Goal: Task Accomplishment & Management: Complete application form

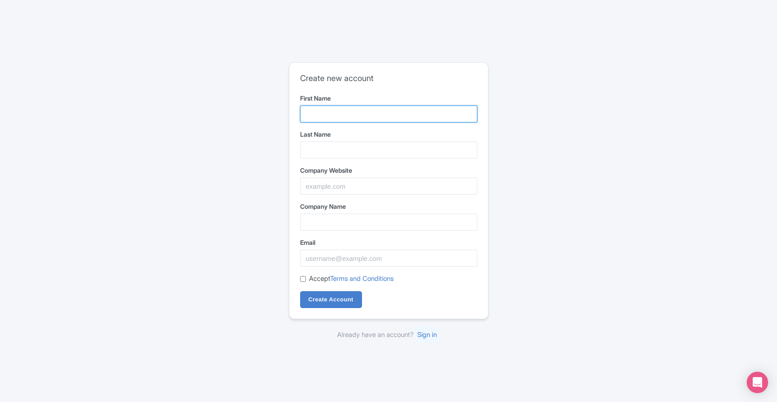
click at [414, 118] on input "First Name" at bounding box center [388, 113] width 177 height 17
type input "[PERSON_NAME]"
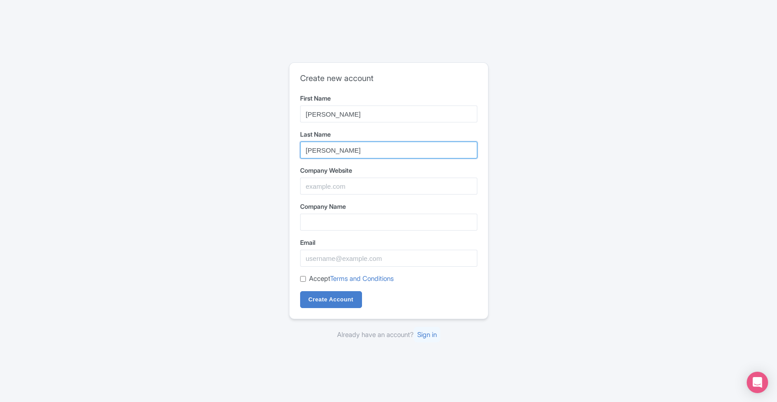
type input "Overfly Paragliding, SL"
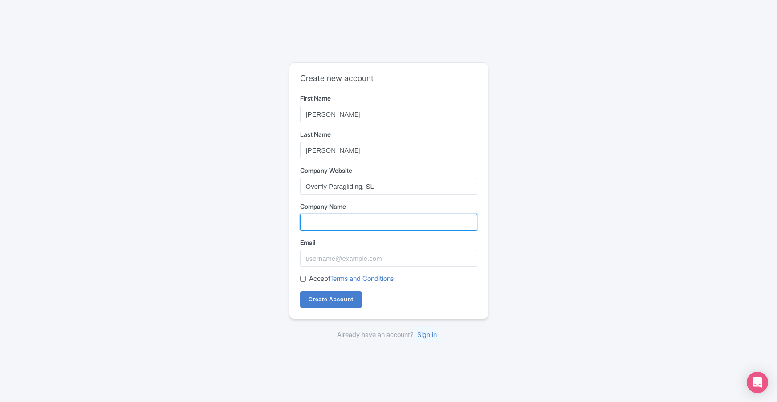
type input "Overfly Paragliding, SL"
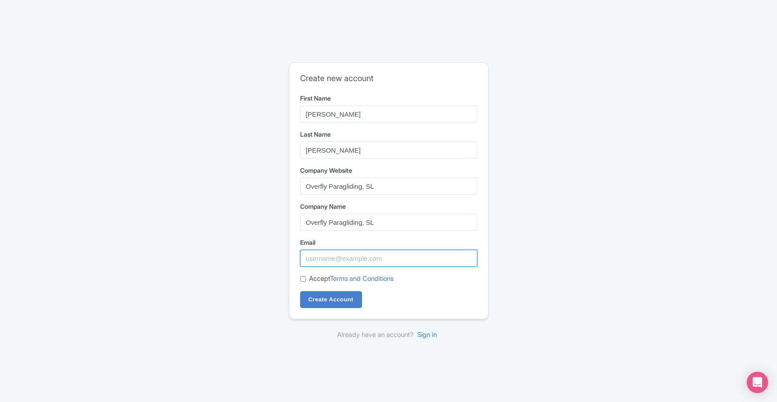
type input "[EMAIL_ADDRESS][DOMAIN_NAME]"
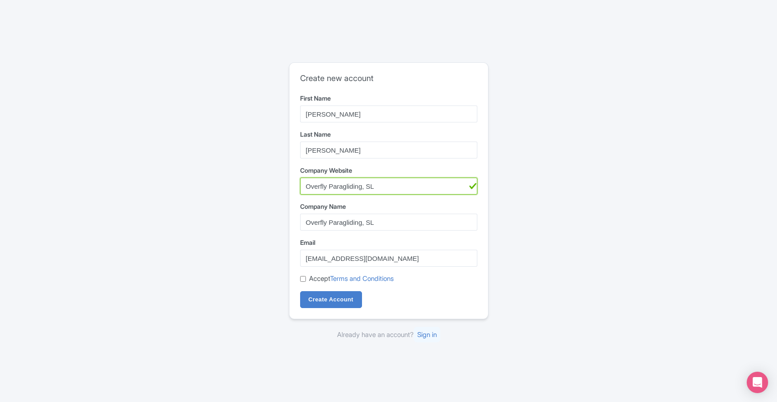
drag, startPoint x: 395, startPoint y: 186, endPoint x: 283, endPoint y: 181, distance: 112.3
click at [283, 181] on div "Create new account First Name [PERSON_NAME] Last Name [PERSON_NAME] Company Web…" at bounding box center [389, 201] width 570 height 285
type input "[URL][DOMAIN_NAME]"
click at [277, 204] on div "Create new account First Name [PERSON_NAME] Last Name [PERSON_NAME] Company Web…" at bounding box center [389, 201] width 570 height 285
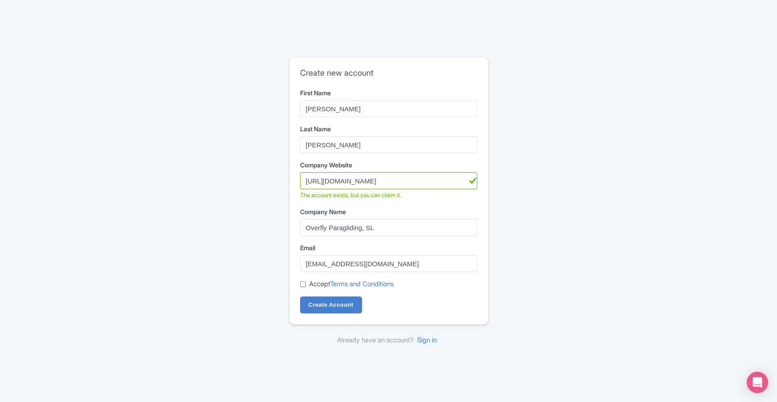
click at [304, 283] on input "Accept Terms and Conditions" at bounding box center [303, 284] width 6 height 6
checkbox input "true"
click at [325, 305] on input "Create Account" at bounding box center [331, 304] width 62 height 17
